Goal: Task Accomplishment & Management: Manage account settings

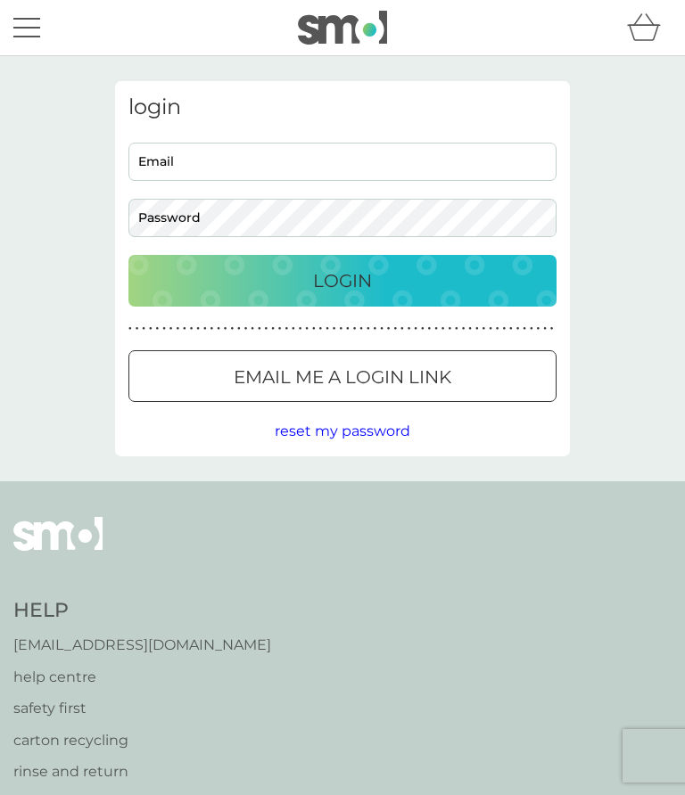
click at [188, 152] on input "Email" at bounding box center [342, 162] width 428 height 38
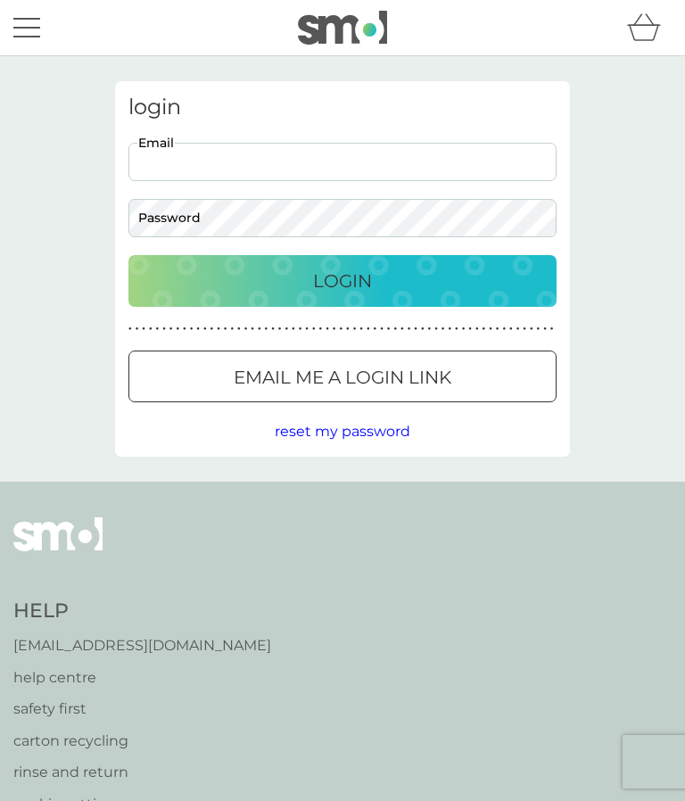
type input "[EMAIL_ADDRESS][DOMAIN_NAME]"
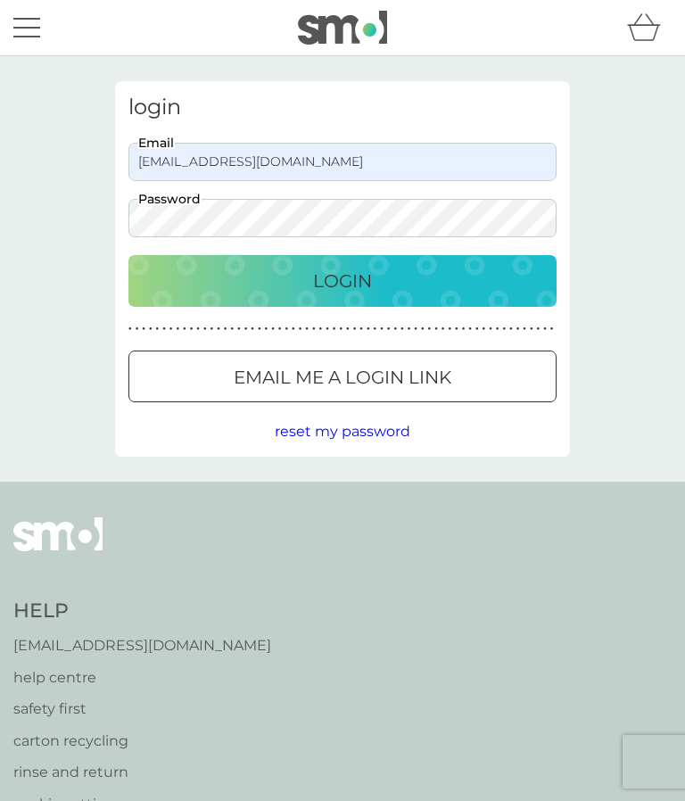
click at [381, 276] on div "Login" at bounding box center [342, 281] width 392 height 29
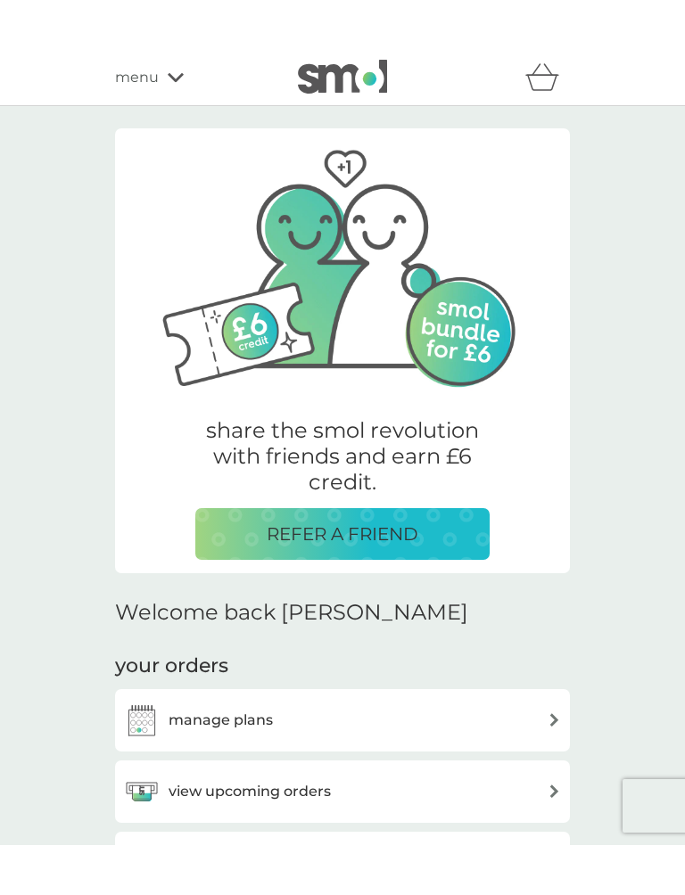
scroll to position [132, 0]
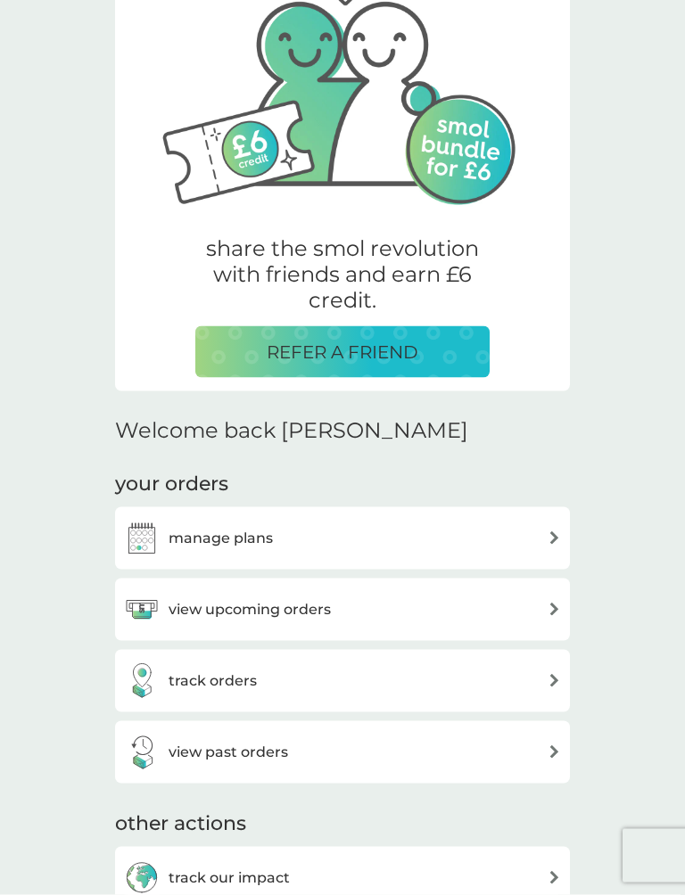
click at [554, 522] on div "manage plans" at bounding box center [342, 539] width 437 height 36
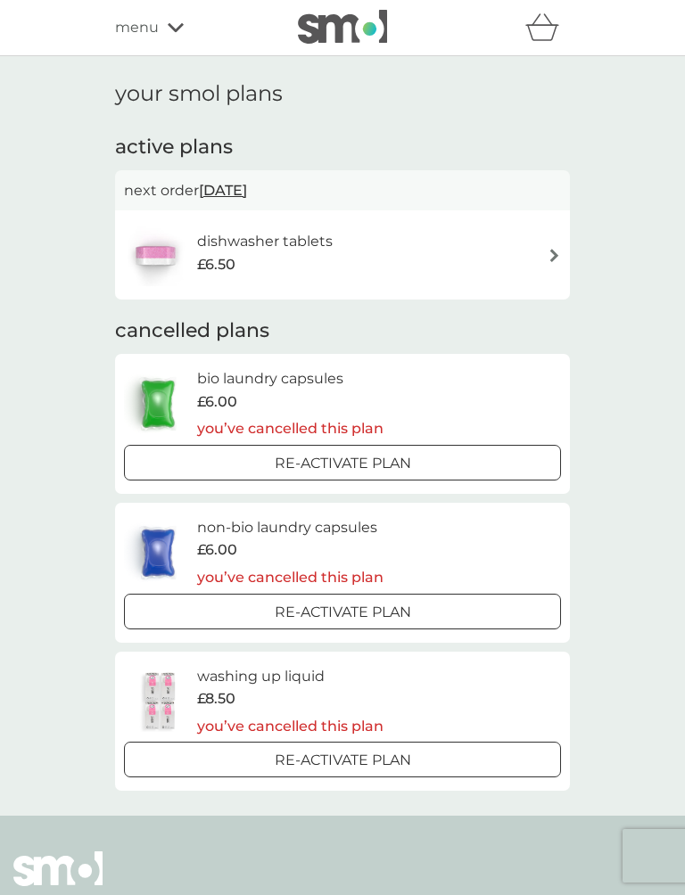
click at [560, 251] on img at bounding box center [553, 255] width 13 height 13
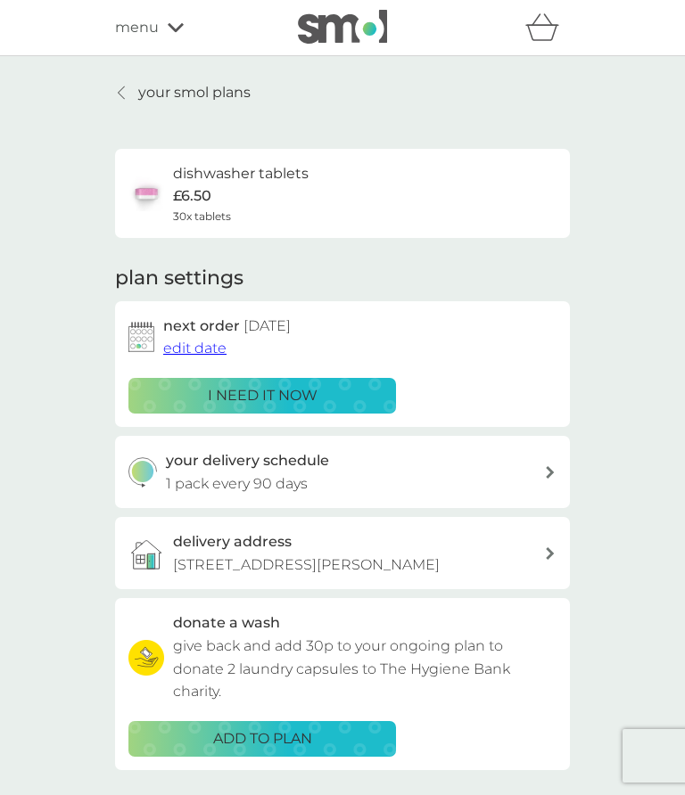
click at [662, 487] on div "your smol plans dishwasher tablets £6.50 30x tablets plan settings next order […" at bounding box center [342, 481] width 685 height 851
click at [660, 474] on div "your smol plans dishwasher tablets £6.50 30x tablets plan settings next order […" at bounding box center [342, 481] width 685 height 851
click at [628, 588] on div "your smol plans dishwasher tablets £6.50 30x tablets plan settings next order 1…" at bounding box center [342, 481] width 685 height 851
click at [628, 587] on div "your smol plans dishwasher tablets £6.50 30x tablets plan settings next order 1…" at bounding box center [342, 481] width 685 height 851
click at [178, 18] on div "menu" at bounding box center [191, 27] width 152 height 23
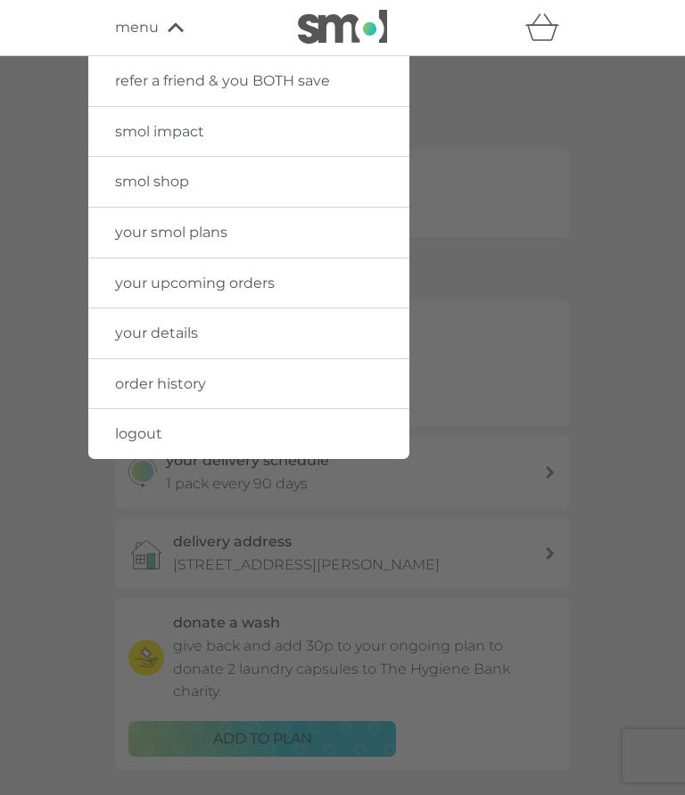
click at [357, 177] on link "smol shop" at bounding box center [248, 182] width 321 height 50
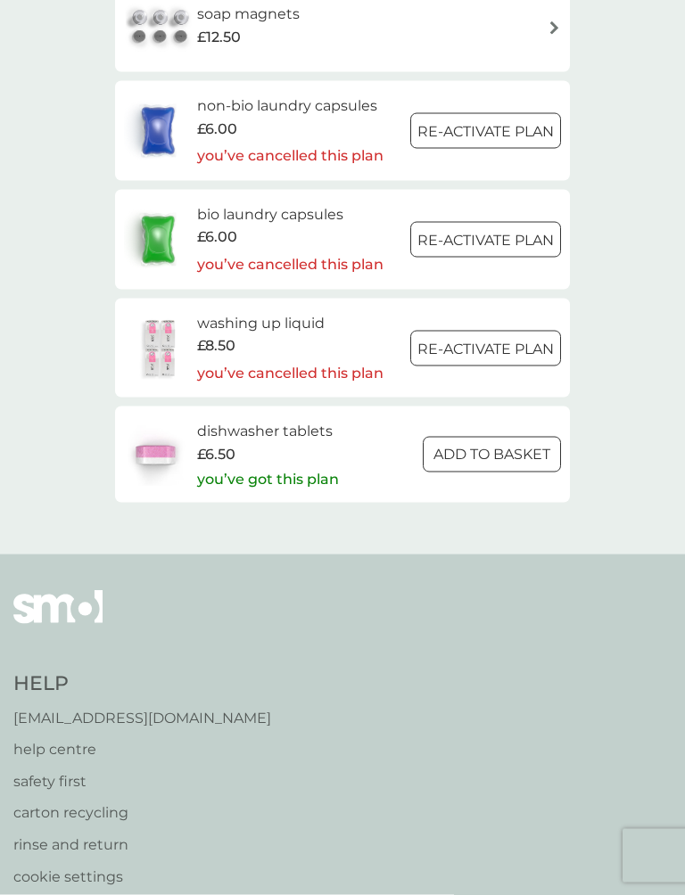
scroll to position [2739, 0]
